Goal: Use online tool/utility: Utilize a website feature to perform a specific function

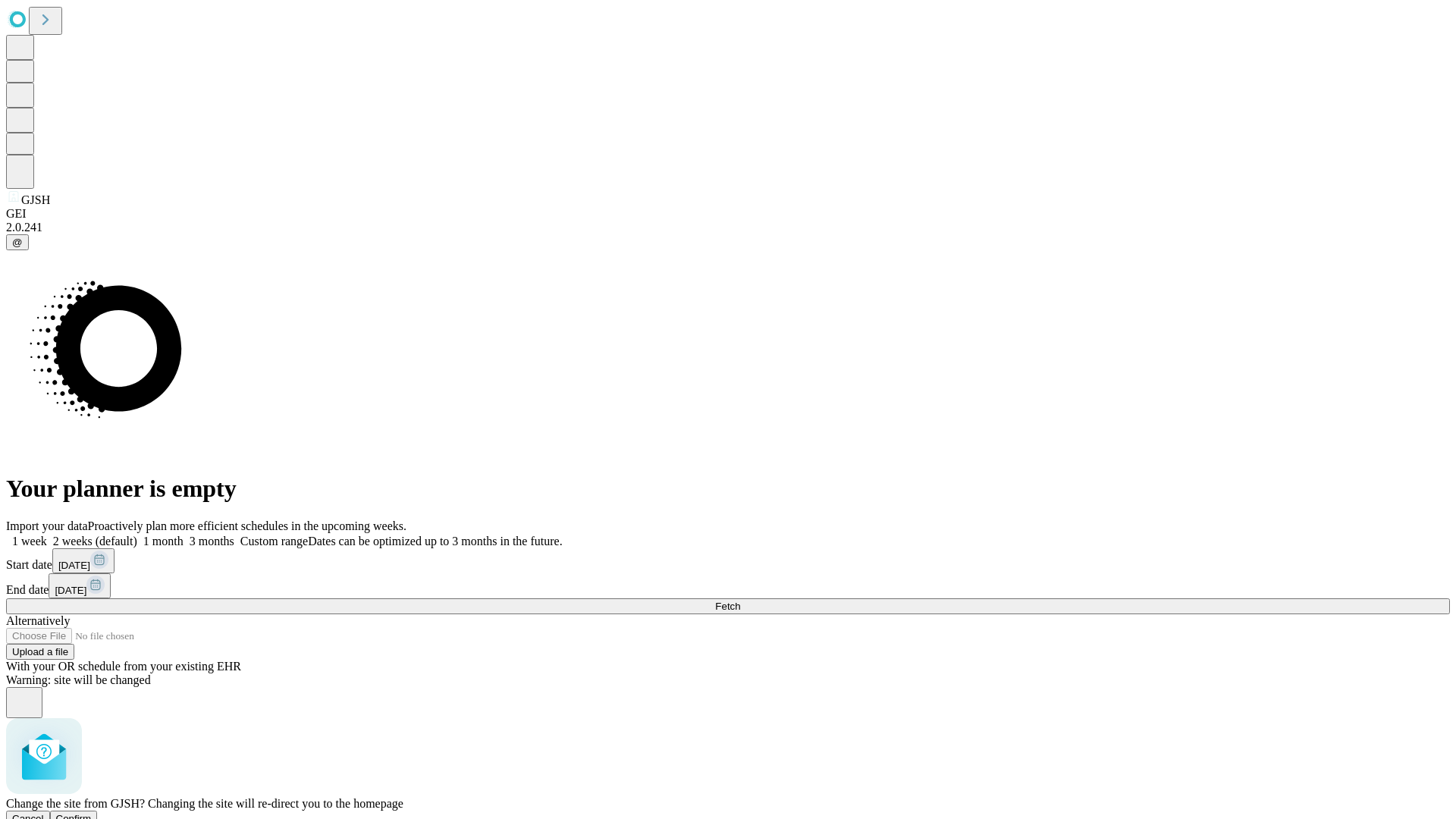
click at [92, 813] on span "Confirm" at bounding box center [73, 818] width 35 height 11
click at [138, 534] on label "2 weeks (default)" at bounding box center [92, 540] width 90 height 13
click at [741, 600] on span "Fetch" at bounding box center [728, 605] width 25 height 11
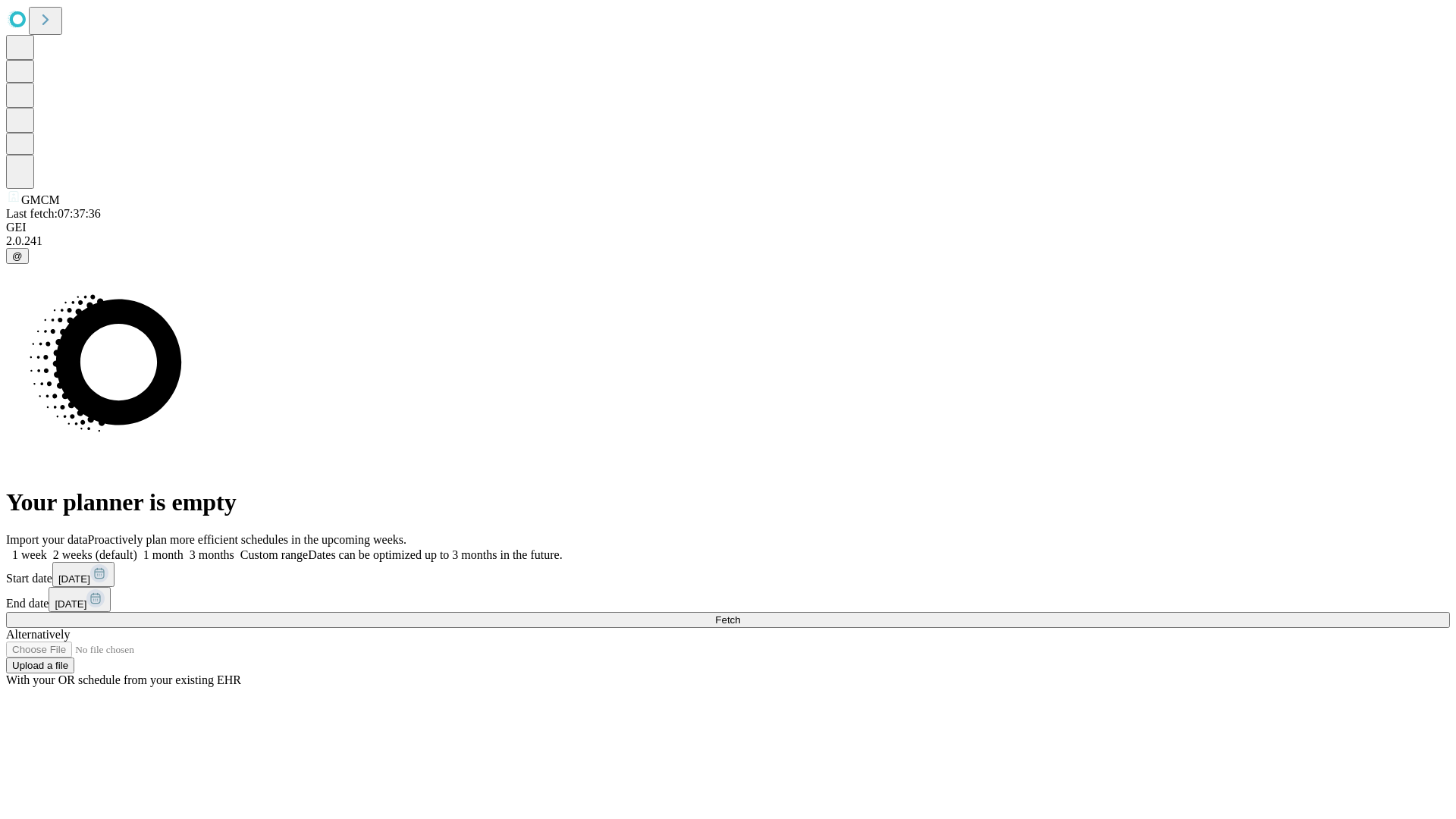
click at [138, 548] on label "2 weeks (default)" at bounding box center [92, 554] width 90 height 13
click at [741, 614] on span "Fetch" at bounding box center [728, 619] width 25 height 11
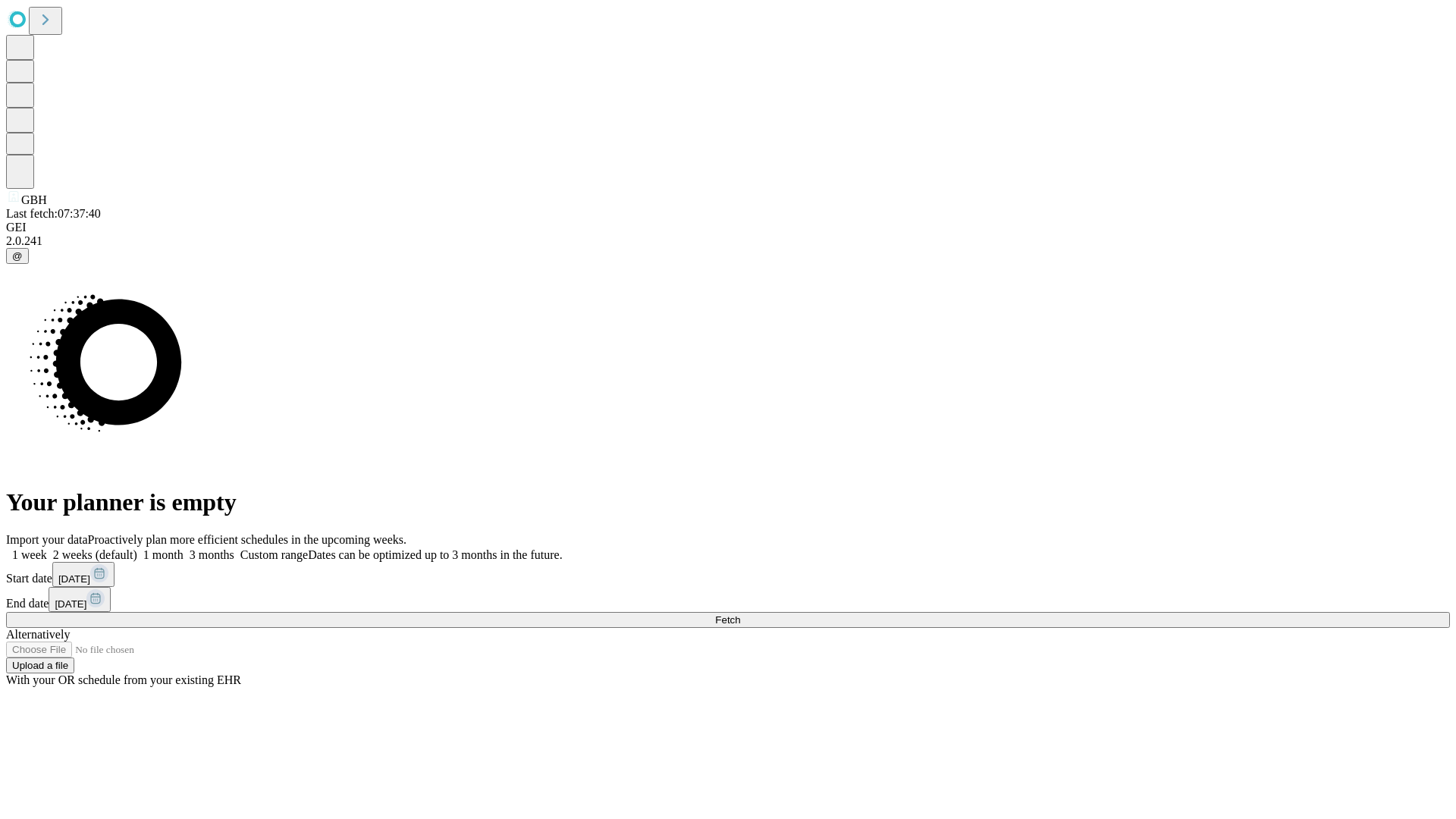
click at [138, 548] on label "2 weeks (default)" at bounding box center [92, 554] width 90 height 13
click at [741, 614] on span "Fetch" at bounding box center [728, 619] width 25 height 11
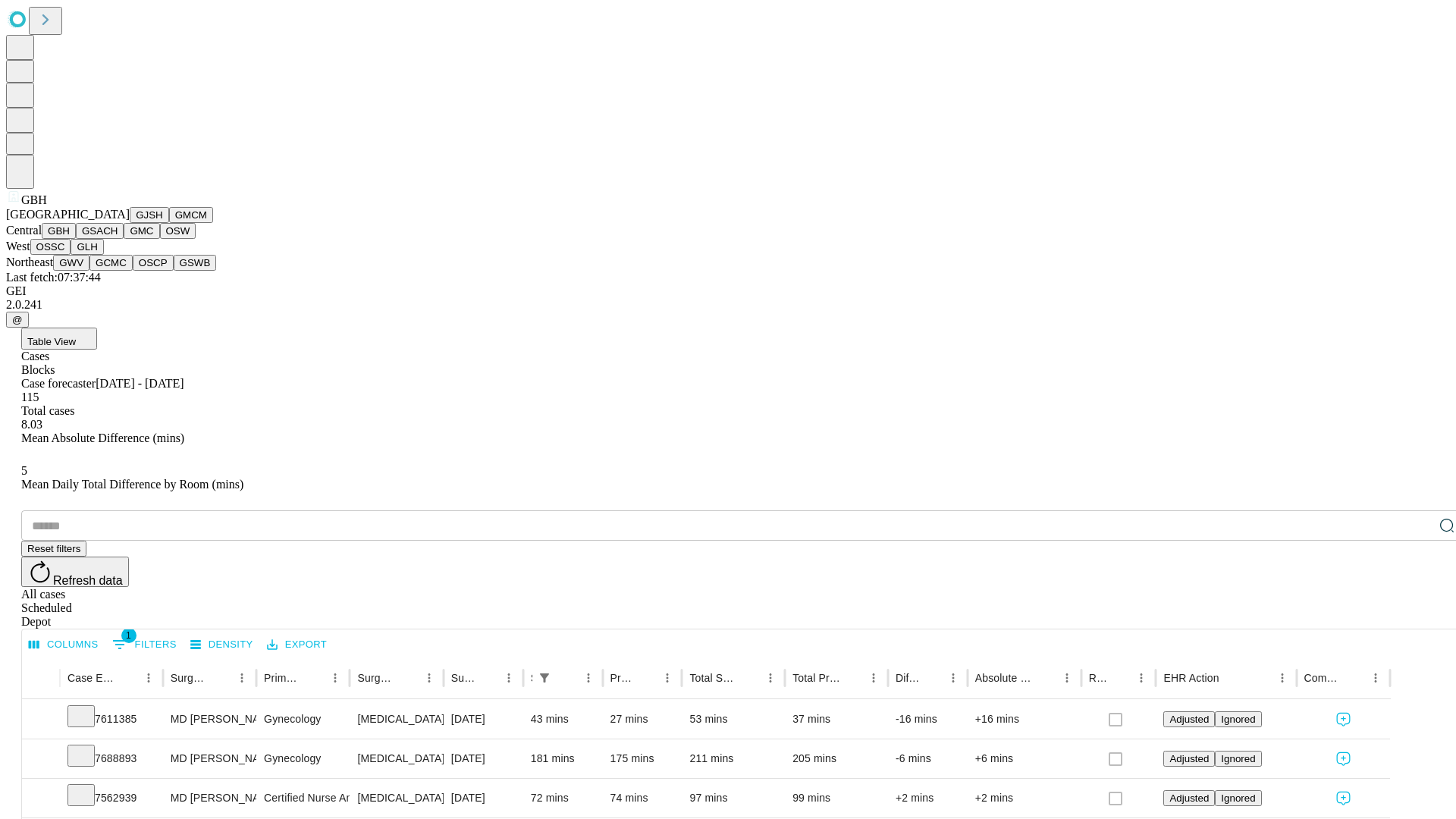
click at [117, 239] on button "GSACH" at bounding box center [100, 231] width 48 height 16
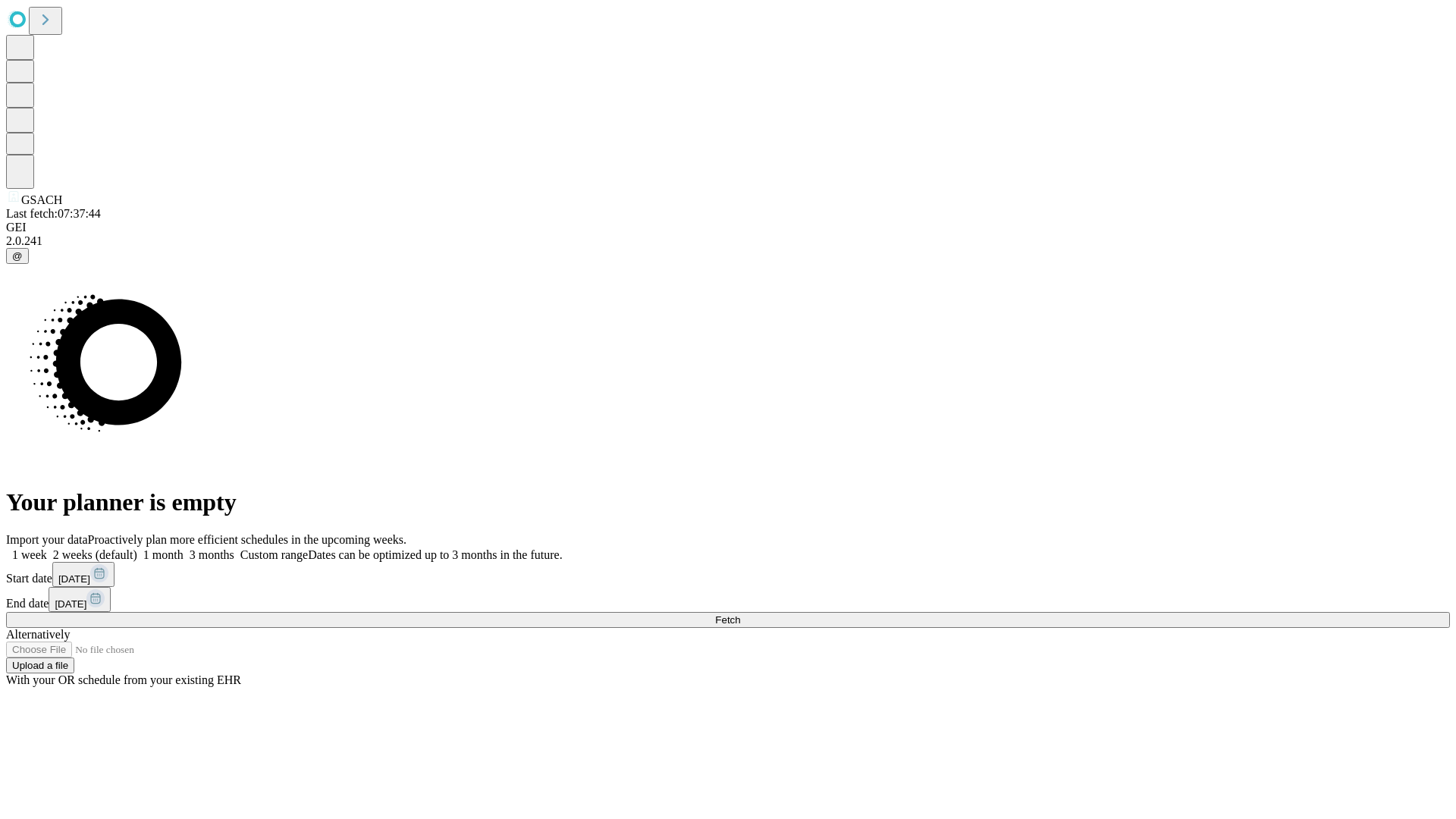
click at [741, 614] on span "Fetch" at bounding box center [728, 619] width 25 height 11
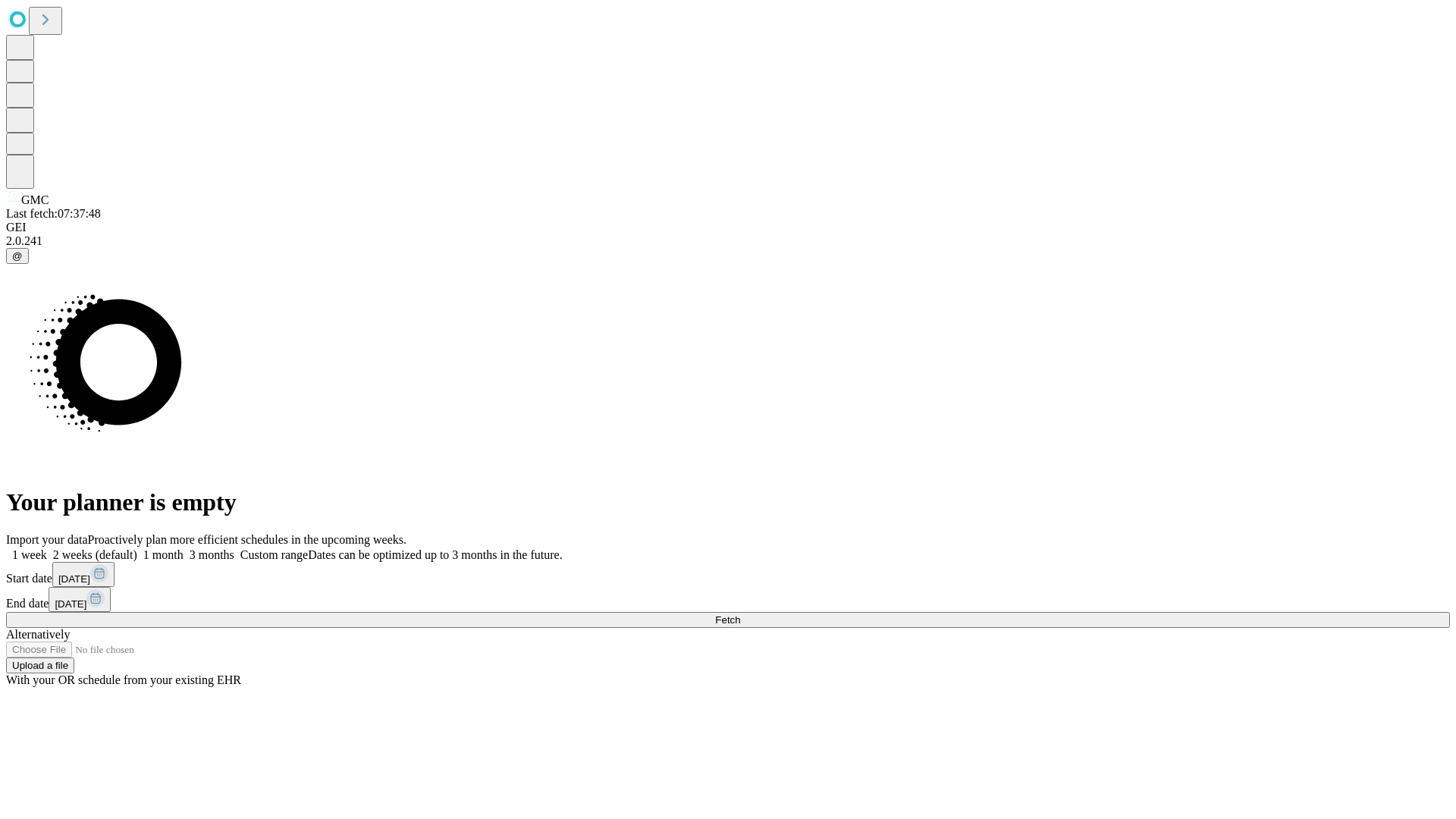
click at [741, 614] on span "Fetch" at bounding box center [728, 619] width 25 height 11
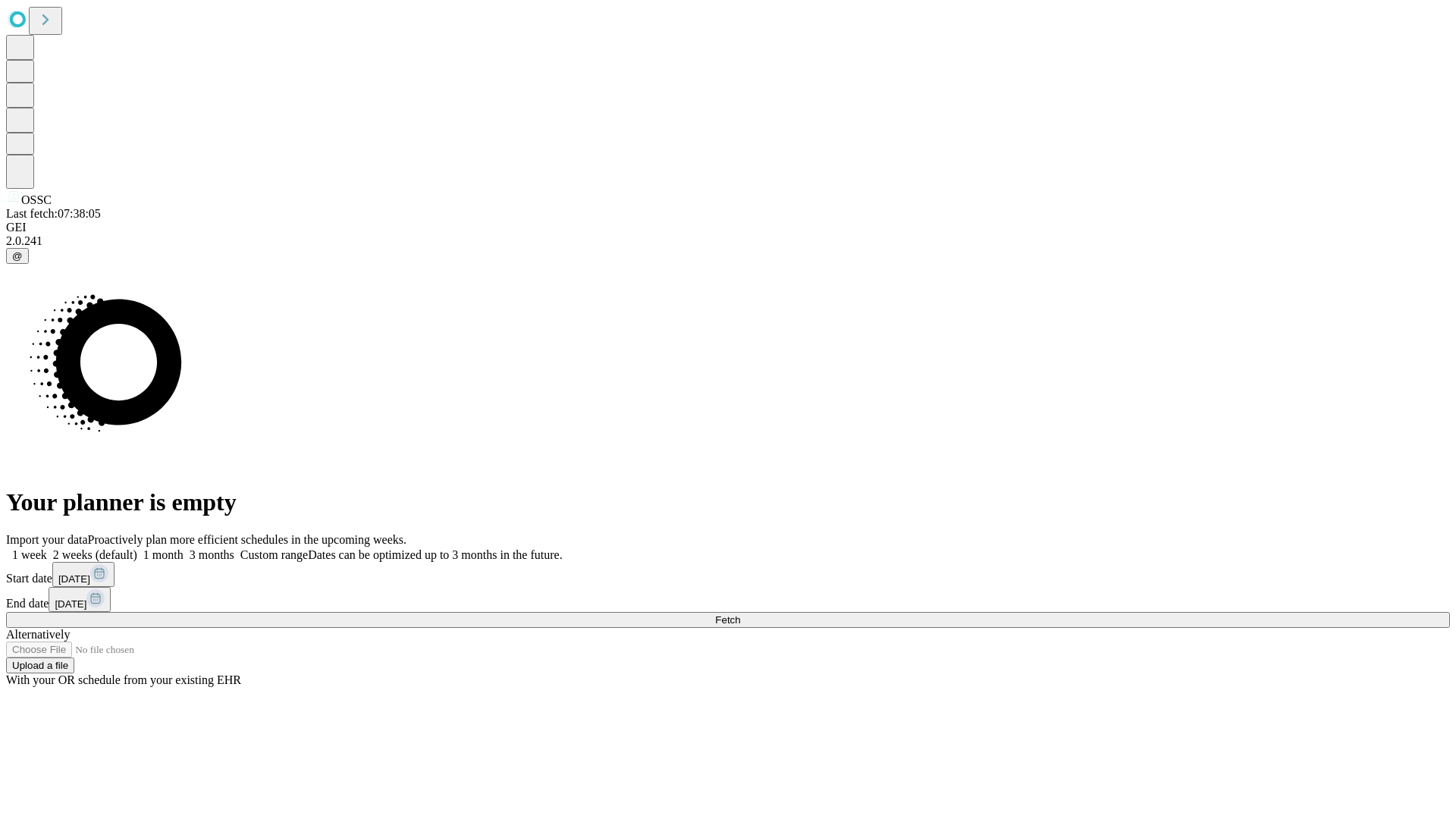
click at [741, 614] on span "Fetch" at bounding box center [728, 619] width 25 height 11
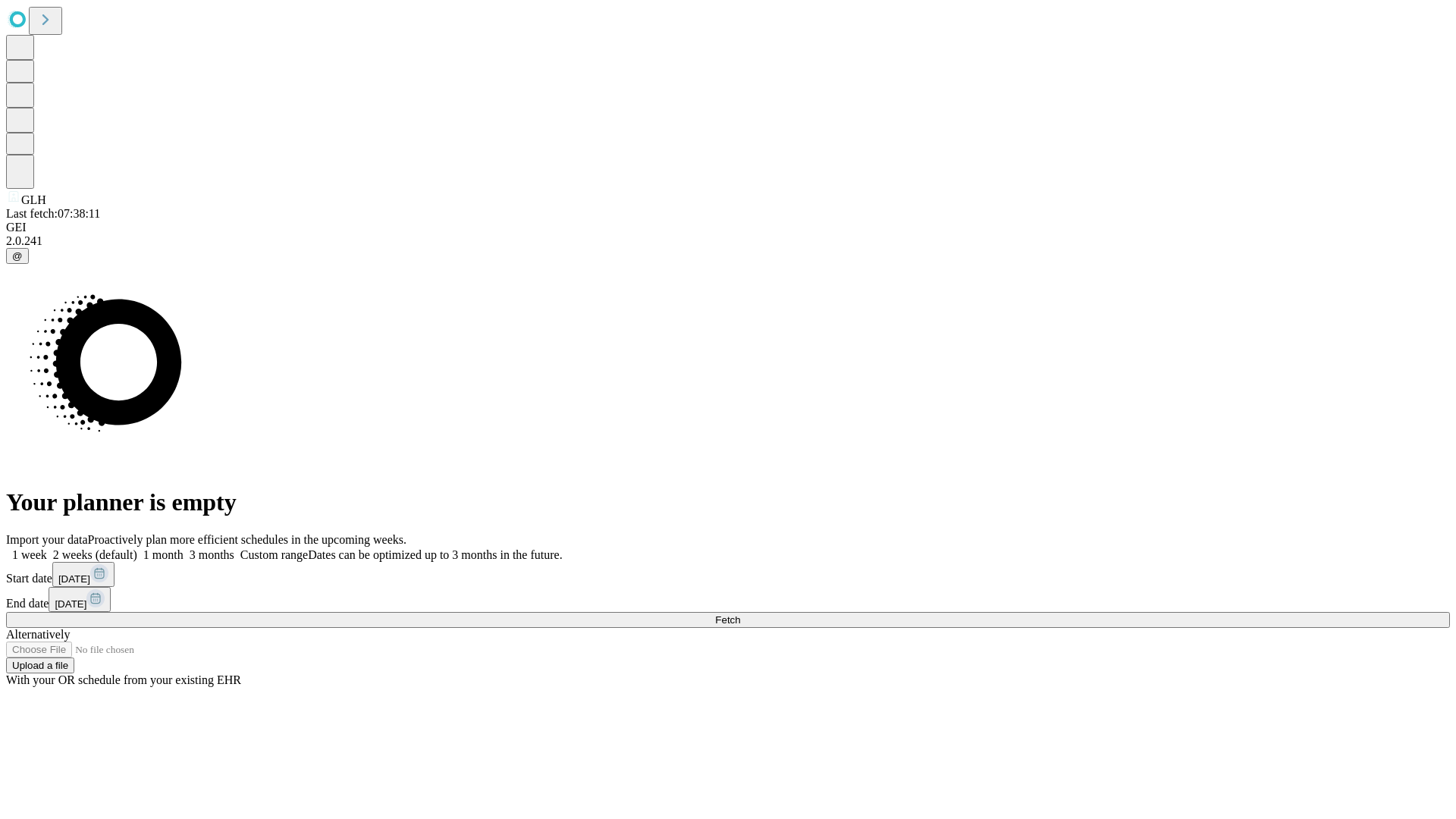
click at [138, 548] on label "2 weeks (default)" at bounding box center [92, 554] width 90 height 13
click at [741, 614] on span "Fetch" at bounding box center [728, 619] width 25 height 11
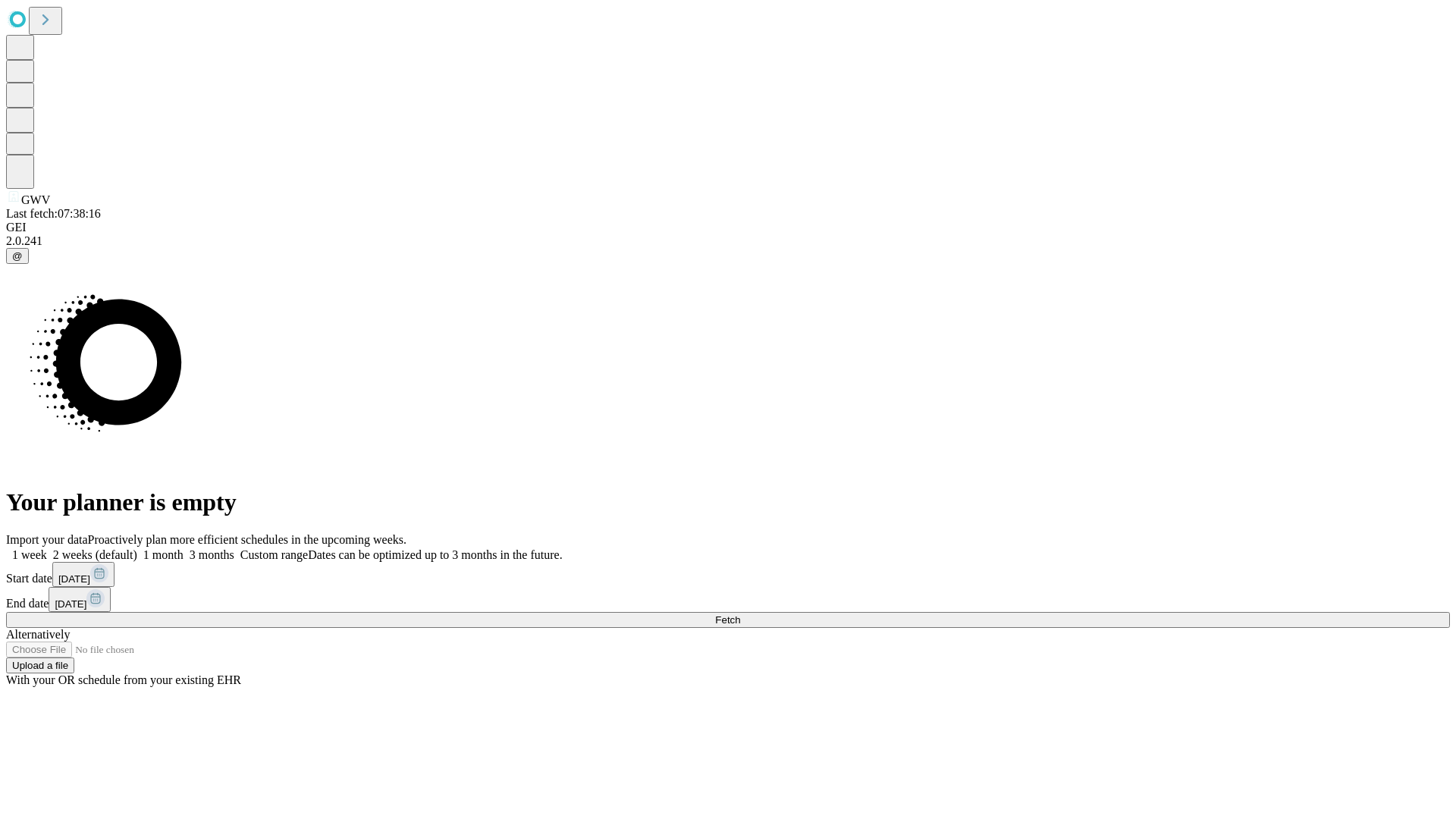
click at [741, 614] on span "Fetch" at bounding box center [728, 619] width 25 height 11
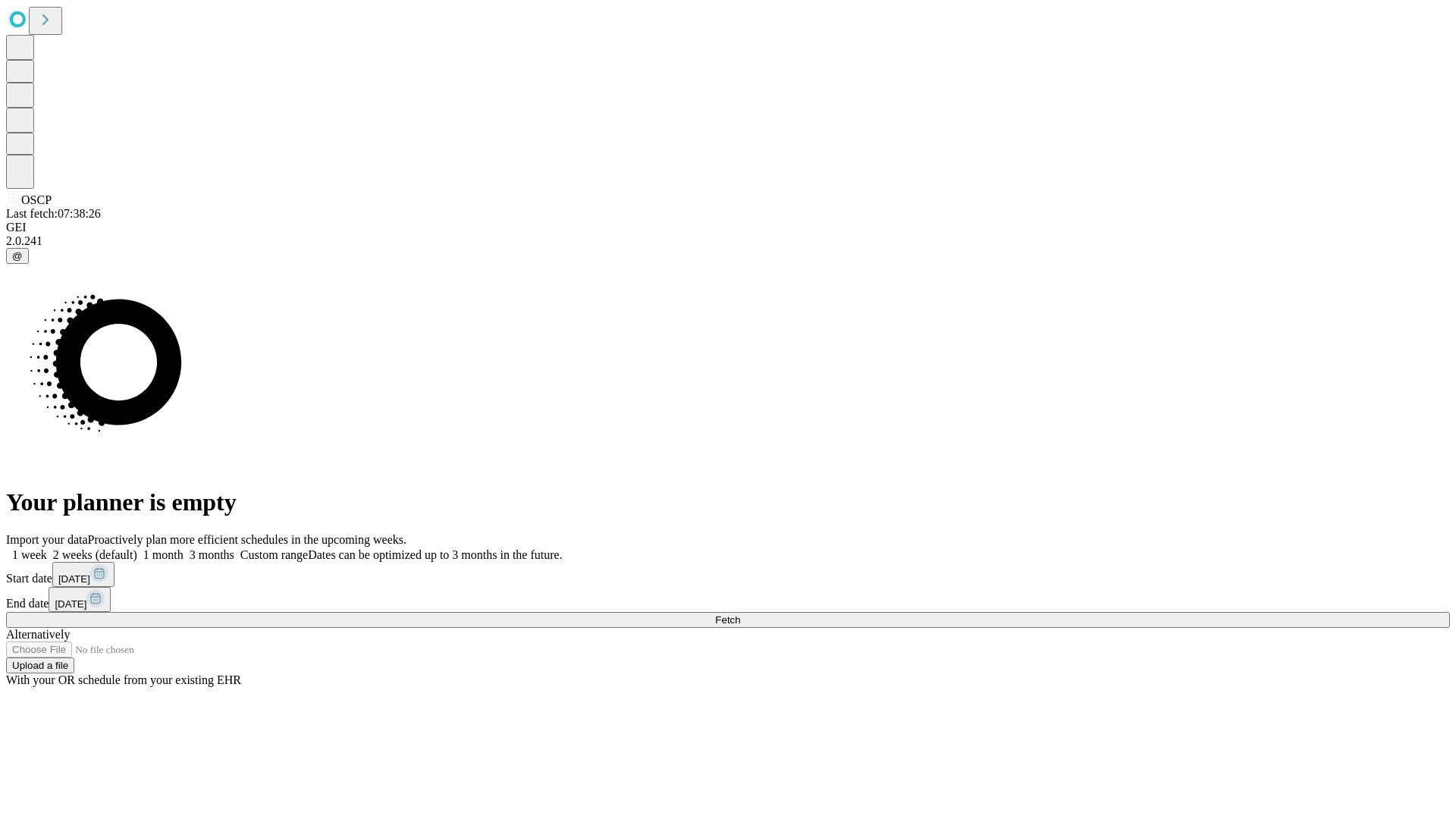
click at [138, 548] on label "2 weeks (default)" at bounding box center [92, 554] width 90 height 13
click at [741, 614] on span "Fetch" at bounding box center [728, 619] width 25 height 11
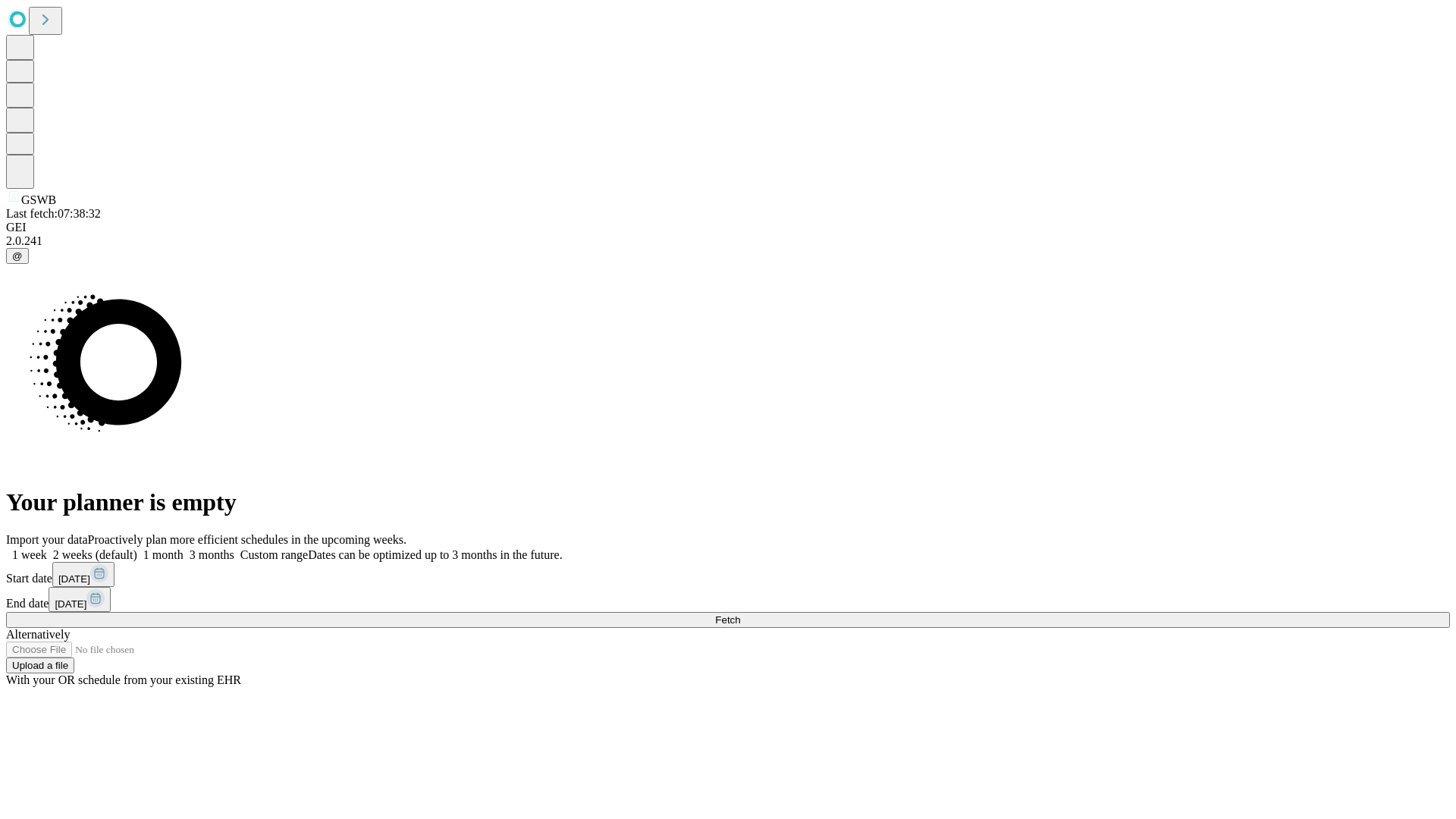
click at [741, 614] on span "Fetch" at bounding box center [728, 619] width 25 height 11
